Goal: Feedback & Contribution: Contribute content

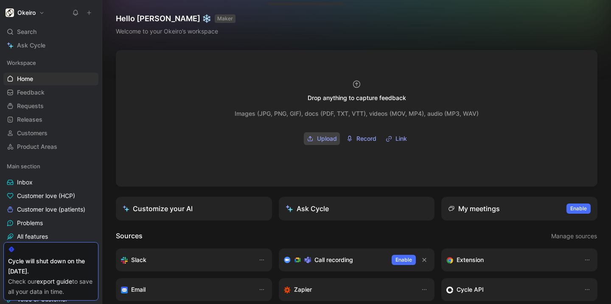
click at [323, 144] on span "Upload" at bounding box center [327, 139] width 20 height 10
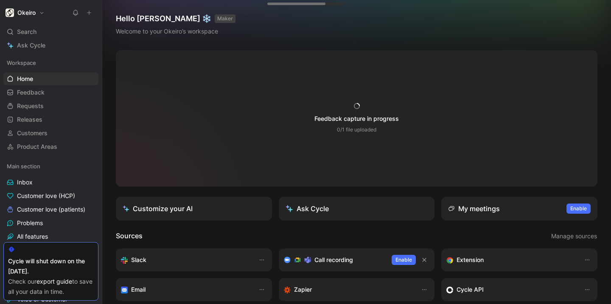
click at [349, 124] on div "Feedback capture in progress" at bounding box center [357, 119] width 84 height 10
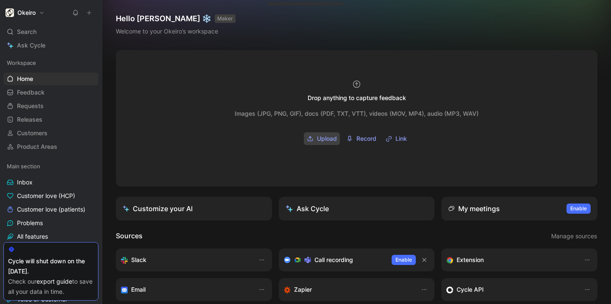
click at [324, 139] on span "Upload" at bounding box center [327, 139] width 20 height 10
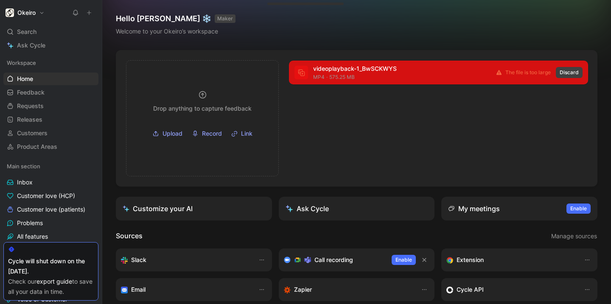
click at [566, 73] on span "Discard" at bounding box center [569, 72] width 19 height 8
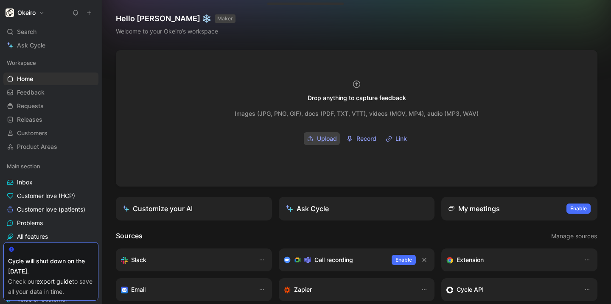
click at [311, 141] on button "Upload" at bounding box center [322, 138] width 36 height 13
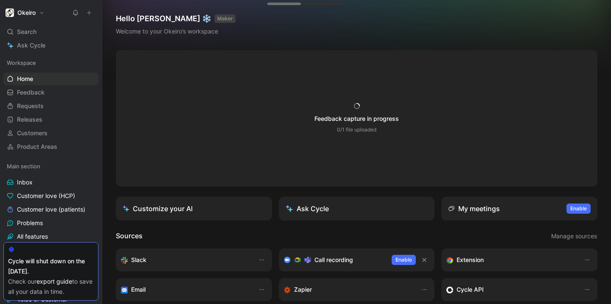
click at [357, 141] on div "Feedback capture in progress 0/1 file uploaded Images (JPG, PNG, GIF), docs (PD…" at bounding box center [357, 119] width 244 height 54
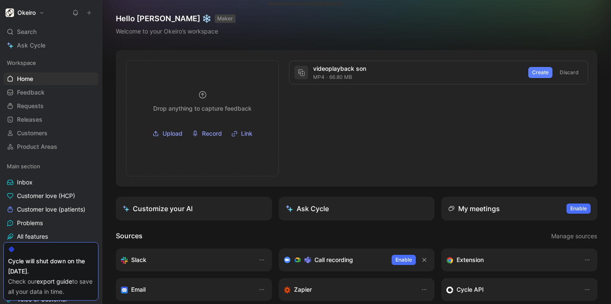
click at [532, 76] on span "Create" at bounding box center [540, 72] width 17 height 8
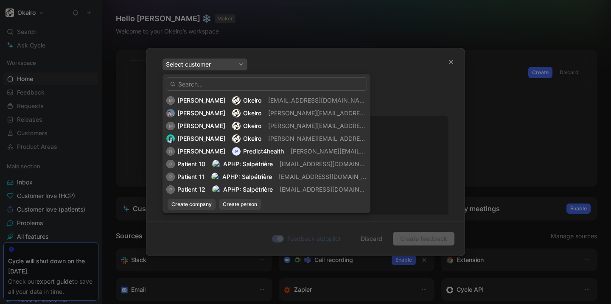
scroll to position [510, 0]
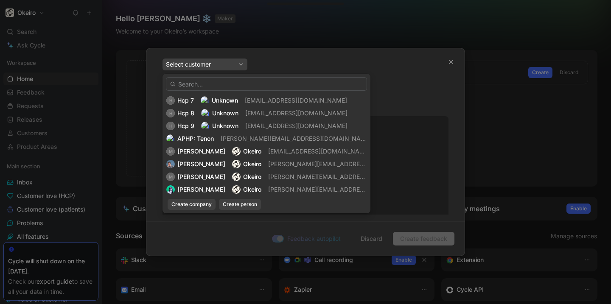
click at [251, 87] on input "text" at bounding box center [266, 84] width 201 height 14
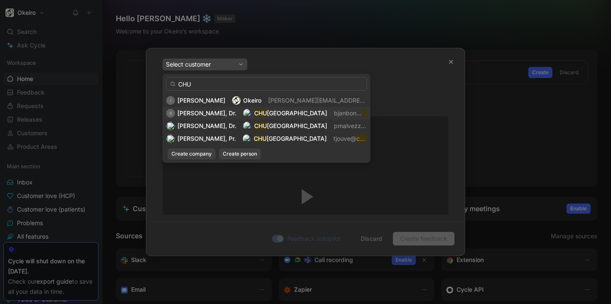
scroll to position [0, 0]
type input "CHU"
click at [230, 156] on span "Create person" at bounding box center [240, 154] width 34 height 8
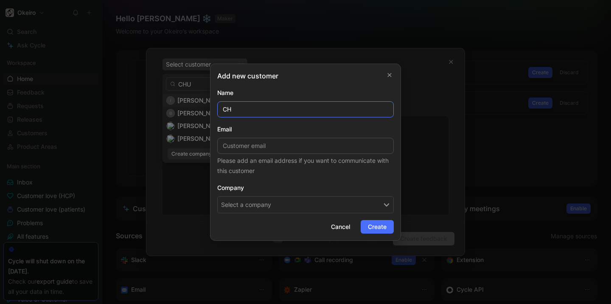
type input "C"
click at [330, 209] on button "Select a company" at bounding box center [305, 205] width 177 height 17
click at [328, 208] on button "Select a company" at bounding box center [305, 205] width 177 height 17
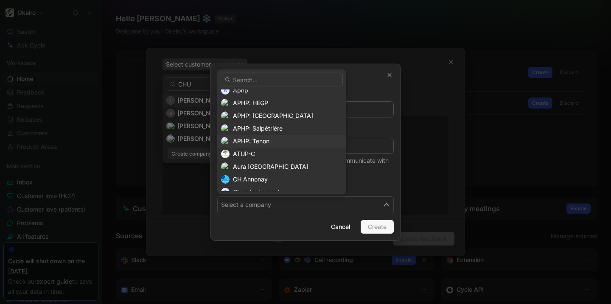
scroll to position [77, 0]
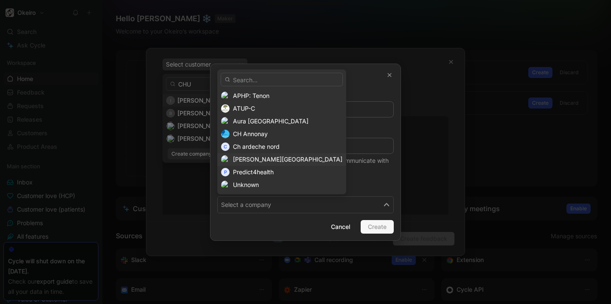
click at [278, 156] on div "[PERSON_NAME][GEOGRAPHIC_DATA]" at bounding box center [288, 160] width 110 height 10
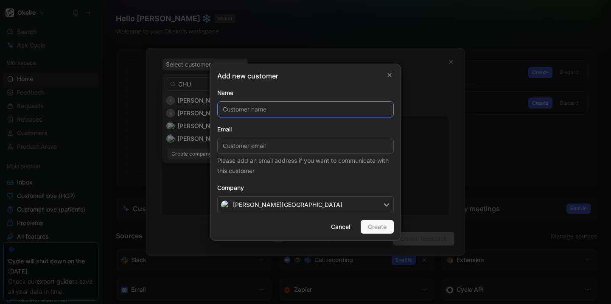
click at [277, 111] on input "text" at bounding box center [305, 109] width 177 height 16
type input "IDEC CHUGA"
click at [383, 227] on span "Create" at bounding box center [377, 227] width 19 height 10
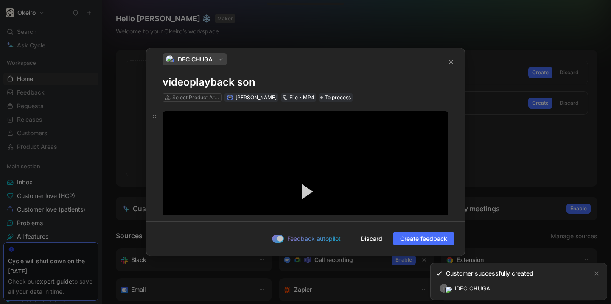
scroll to position [0, 0]
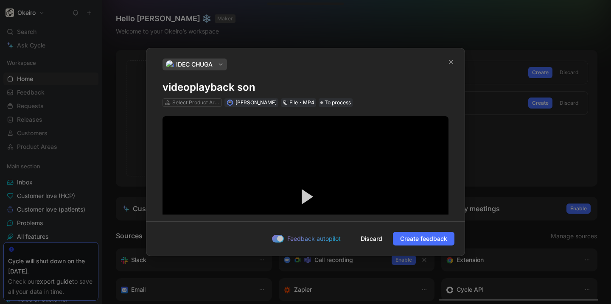
click at [209, 81] on div "Change Settings" at bounding box center [192, 88] width 121 height 14
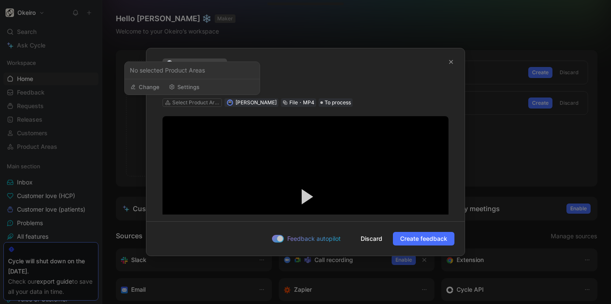
click at [209, 79] on div "Change Settings" at bounding box center [192, 87] width 135 height 16
click at [295, 78] on div "IDEC CHUGA videoplayback son Select Product Areas [PERSON_NAME] File・MP4 To pro…" at bounding box center [306, 83] width 286 height 48
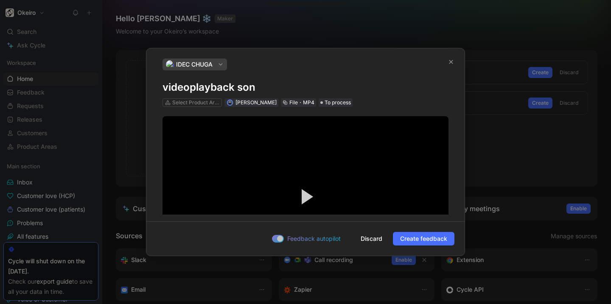
click at [247, 82] on h1 "videoplayback son" at bounding box center [306, 88] width 286 height 14
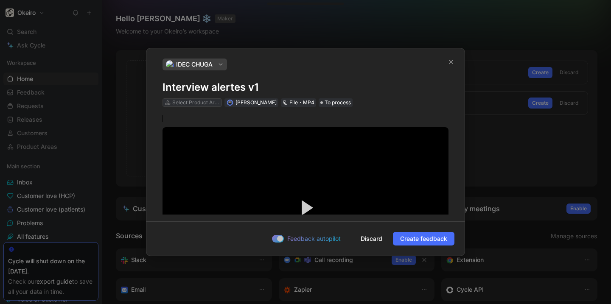
click at [198, 102] on div "Select Product Areas" at bounding box center [196, 103] width 48 height 8
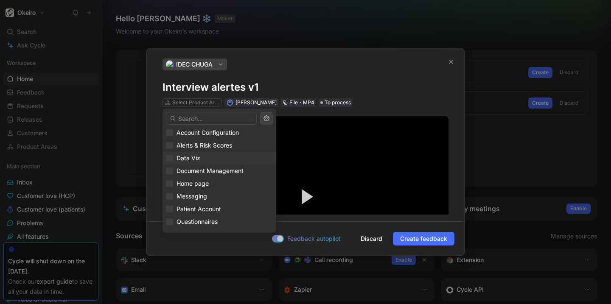
scroll to position [51, 0]
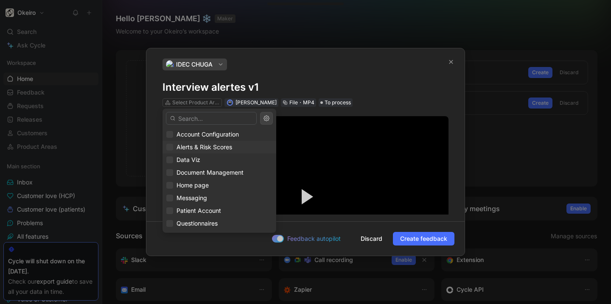
click at [218, 149] on span "Alerts & Risk Scores" at bounding box center [205, 147] width 56 height 7
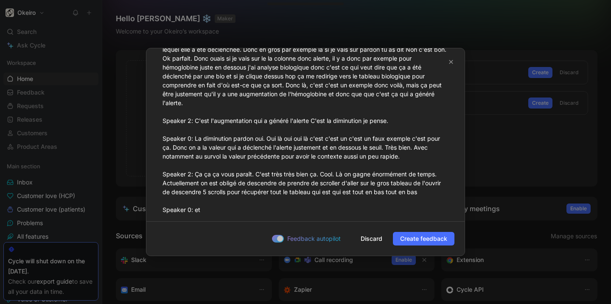
scroll to position [1834, 0]
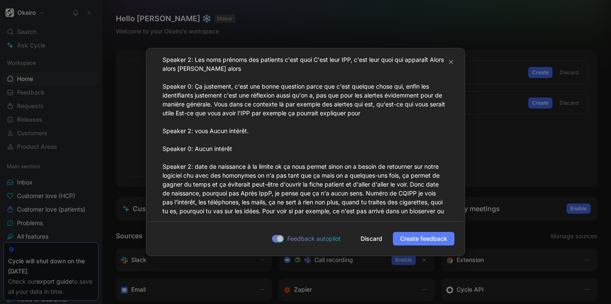
click at [404, 243] on span "Create feedback" at bounding box center [423, 239] width 47 height 10
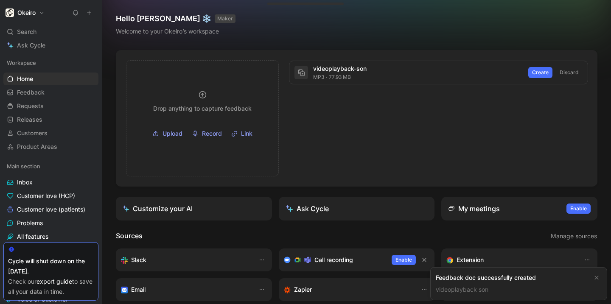
click at [477, 283] on div "Feedback doc successfully created" at bounding box center [512, 278] width 152 height 10
click at [477, 292] on link "videoplayback son" at bounding box center [462, 289] width 53 height 7
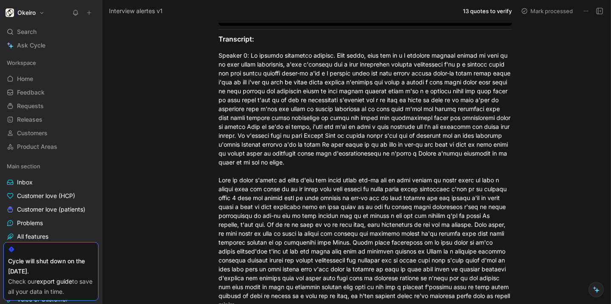
scroll to position [232, 0]
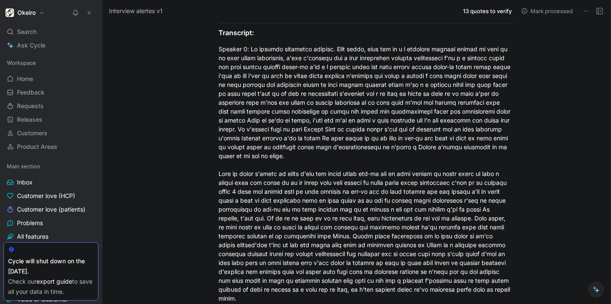
scroll to position [221, 0]
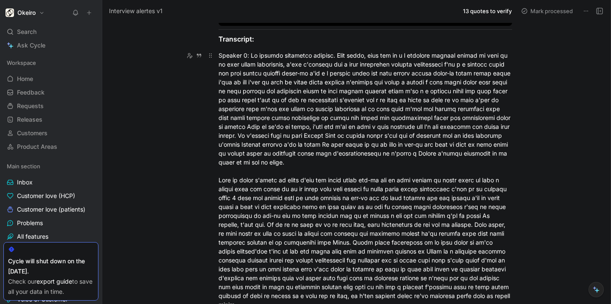
drag, startPoint x: 469, startPoint y: 139, endPoint x: 438, endPoint y: 104, distance: 46.3
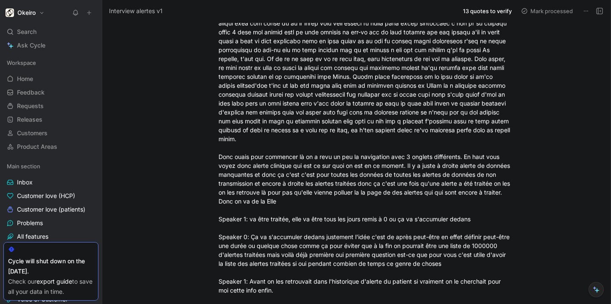
scroll to position [374, 0]
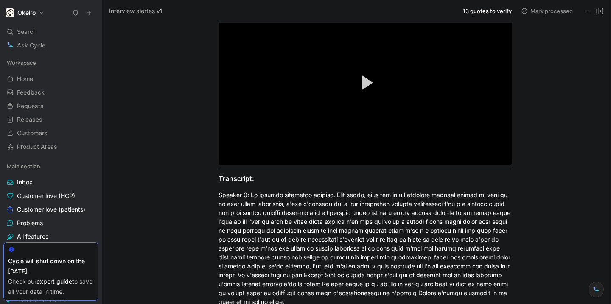
scroll to position [0, 0]
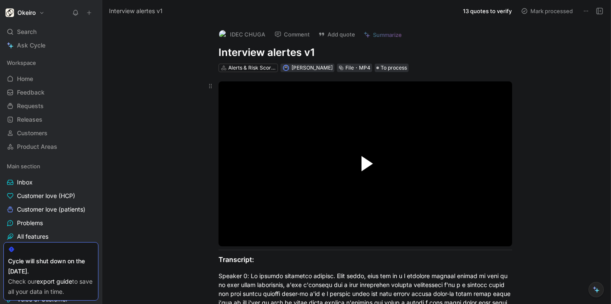
click at [363, 165] on span "Video Player" at bounding box center [367, 163] width 11 height 15
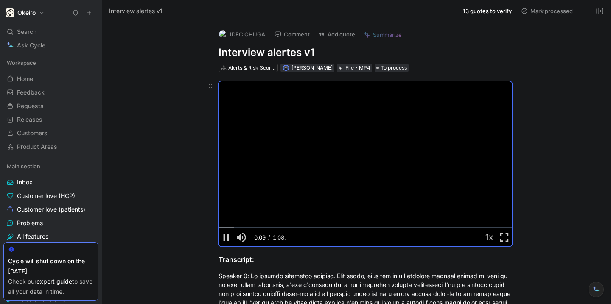
click at [296, 117] on video "Video Player" at bounding box center [366, 164] width 294 height 165
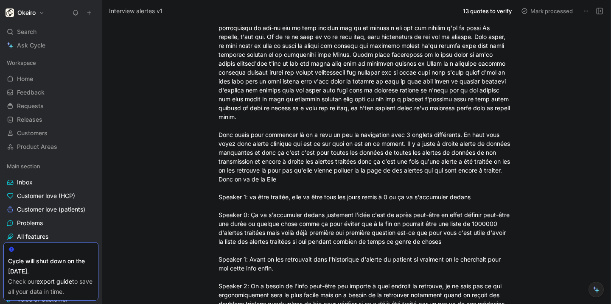
scroll to position [479, 0]
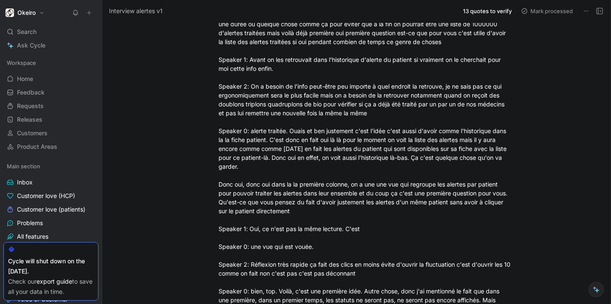
scroll to position [633, 0]
